Goal: Transaction & Acquisition: Purchase product/service

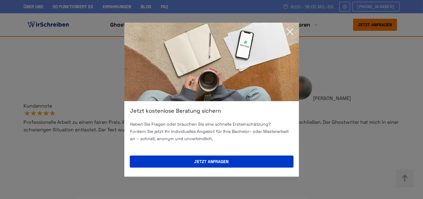
click at [290, 31] on icon at bounding box center [290, 32] width 12 height 12
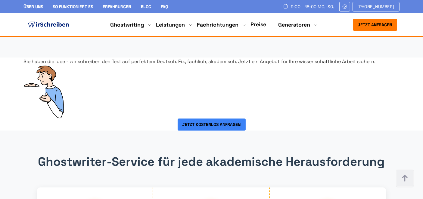
scroll to position [1071, 0]
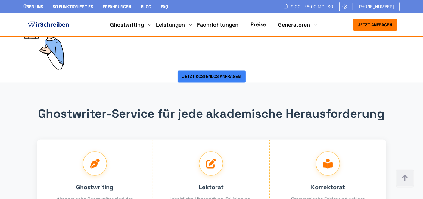
click at [358, 6] on span "[PHONE_NUMBER]" at bounding box center [376, 6] width 37 height 5
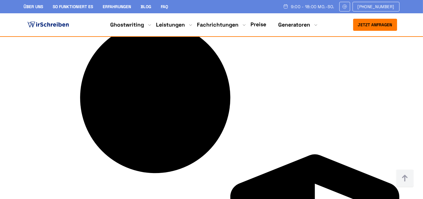
scroll to position [1406, 0]
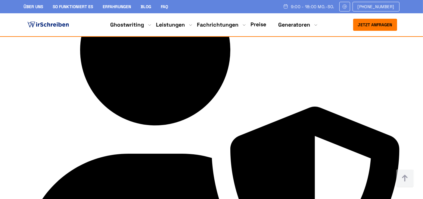
click at [360, 23] on button "Jetzt anfragen" at bounding box center [375, 25] width 44 height 12
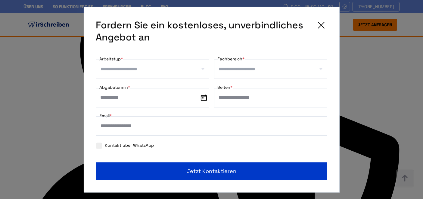
drag, startPoint x: 370, startPoint y: 75, endPoint x: 286, endPoint y: 123, distance: 95.9
click at [369, 75] on div "**********" at bounding box center [211, 99] width 423 height 199
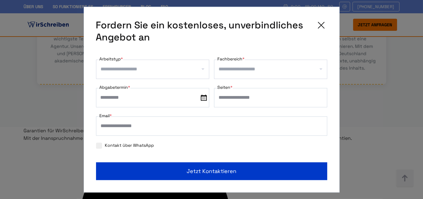
scroll to position [1038, 0]
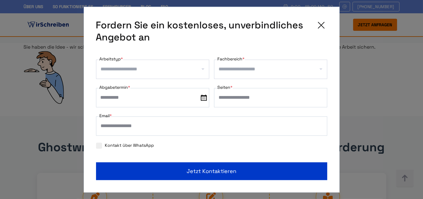
click at [321, 25] on icon at bounding box center [321, 25] width 6 height 6
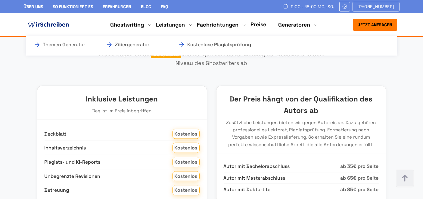
scroll to position [686, 0]
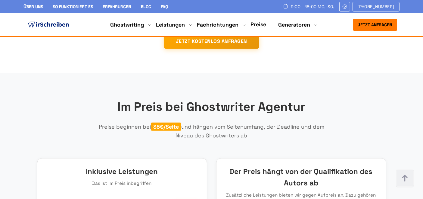
click at [263, 23] on link "Preise" at bounding box center [259, 24] width 16 height 7
